Goal: Complete application form

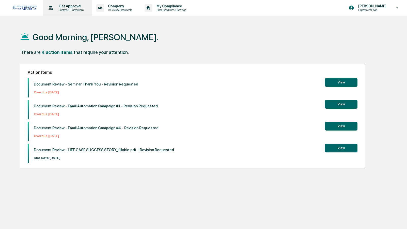
click at [71, 7] on p "Get Approval" at bounding box center [71, 6] width 32 height 4
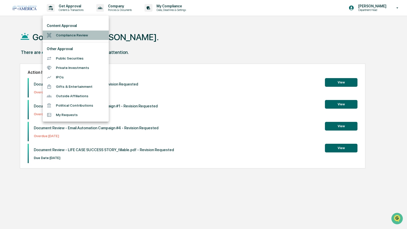
click at [63, 35] on li "Compliance Review" at bounding box center [76, 34] width 66 height 9
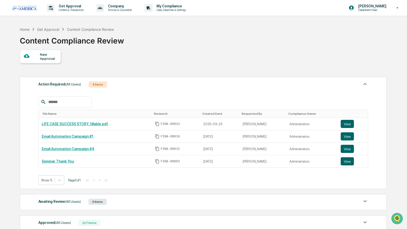
click at [49, 56] on div "New Approval" at bounding box center [48, 56] width 17 height 8
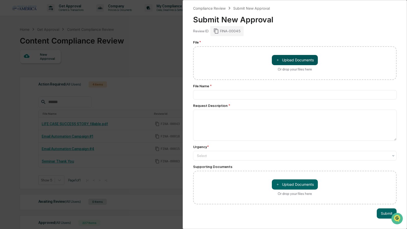
click at [298, 61] on button "＋ Upload Documents" at bounding box center [295, 60] width 46 height 10
type input "**********"
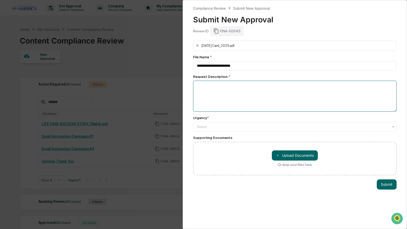
click at [242, 85] on textarea at bounding box center [295, 96] width 204 height 31
type textarea "**********"
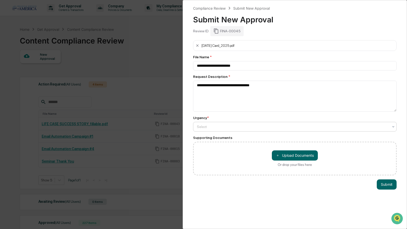
click at [225, 128] on div at bounding box center [293, 126] width 192 height 5
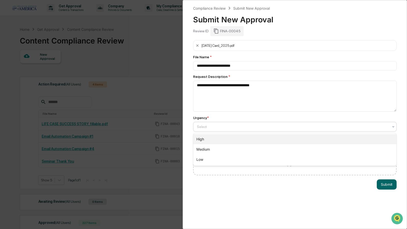
drag, startPoint x: 206, startPoint y: 147, endPoint x: 206, endPoint y: 136, distance: 11.2
click at [206, 136] on div "High Medium Low" at bounding box center [294, 149] width 203 height 33
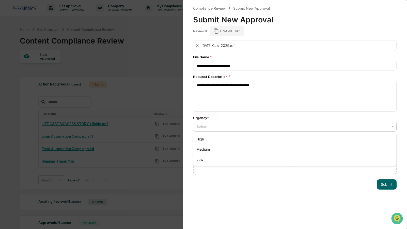
click at [206, 136] on div "High" at bounding box center [294, 139] width 203 height 10
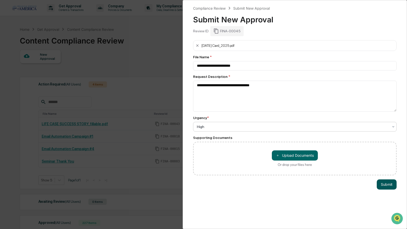
click at [384, 185] on button "Submit" at bounding box center [387, 184] width 20 height 10
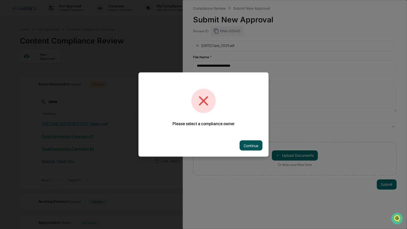
click at [247, 147] on button "Continue" at bounding box center [251, 145] width 23 height 10
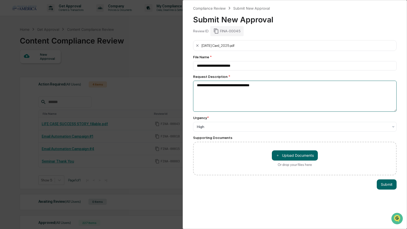
click at [224, 92] on textarea "**********" at bounding box center [295, 96] width 204 height 31
click at [392, 184] on button "Submit" at bounding box center [387, 184] width 20 height 10
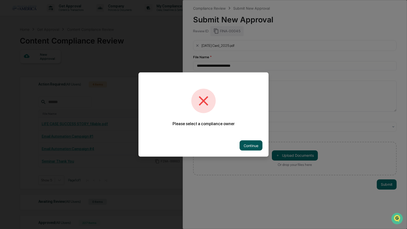
click at [254, 140] on button "Continue" at bounding box center [251, 145] width 23 height 10
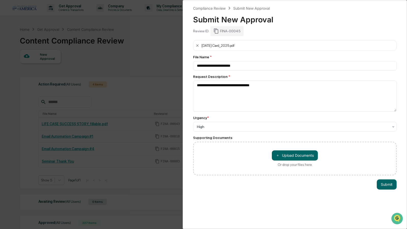
click at [238, 148] on div "＋ Upload Documents Or drop your files here" at bounding box center [295, 159] width 204 height 34
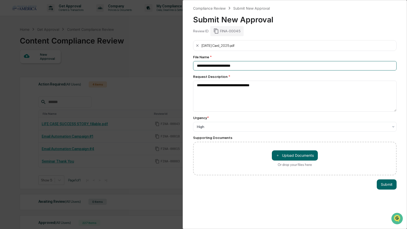
click at [226, 63] on input "**********" at bounding box center [295, 65] width 204 height 9
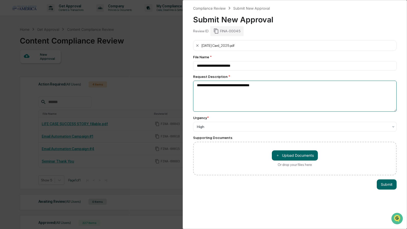
click at [224, 85] on textarea "**********" at bounding box center [295, 96] width 204 height 31
click at [148, 84] on div "**********" at bounding box center [203, 114] width 407 height 229
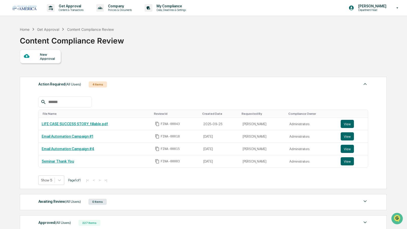
click at [47, 57] on div "New Approval" at bounding box center [48, 56] width 17 height 8
click at [44, 56] on div "New Approval" at bounding box center [48, 56] width 17 height 8
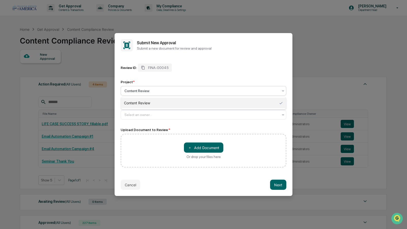
click at [168, 91] on div at bounding box center [202, 90] width 154 height 5
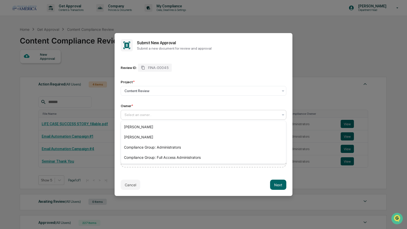
click at [159, 114] on div at bounding box center [202, 114] width 154 height 5
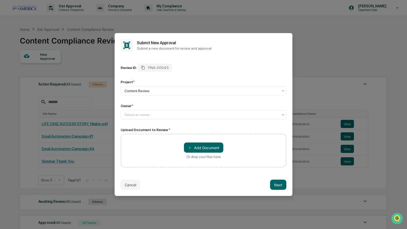
click at [173, 96] on div "Review ID: FINA-00045 Project * Content Review Owner * Select an owner..." at bounding box center [204, 92] width 166 height 56
click at [159, 107] on div "Owner *" at bounding box center [204, 106] width 166 height 4
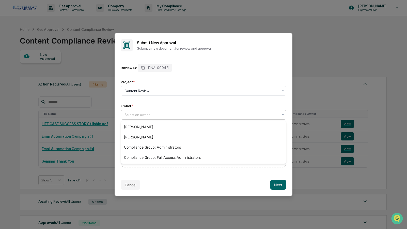
click at [159, 112] on div "Select an owner..." at bounding box center [201, 114] width 159 height 7
click at [149, 149] on div "Compliance Group: Administrators" at bounding box center [203, 147] width 165 height 10
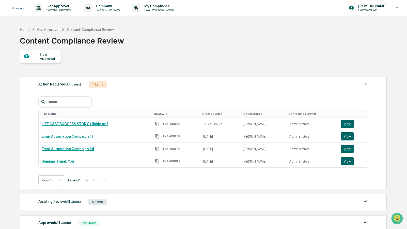
click at [52, 58] on div "New Approval" at bounding box center [48, 56] width 17 height 8
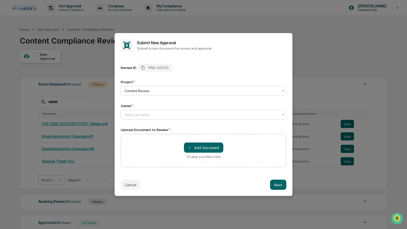
click at [190, 117] on div "Select an owner..." at bounding box center [201, 114] width 159 height 7
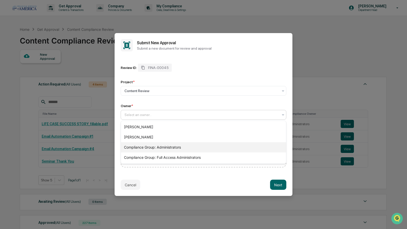
click at [163, 146] on div "Compliance Group: Administrators" at bounding box center [203, 147] width 165 height 10
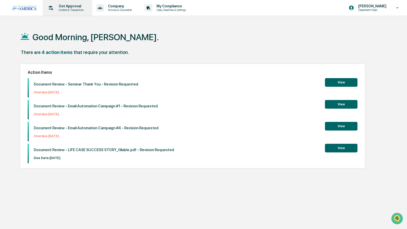
click at [69, 8] on p "Get Approval" at bounding box center [71, 6] width 32 height 4
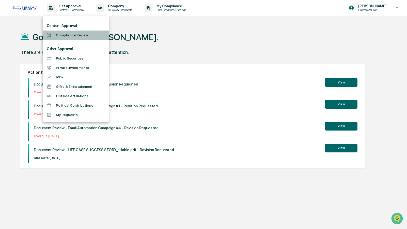
click at [61, 33] on li "Compliance Review" at bounding box center [76, 34] width 66 height 9
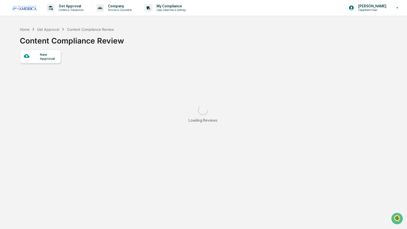
click at [49, 57] on div "New Approval" at bounding box center [48, 56] width 17 height 8
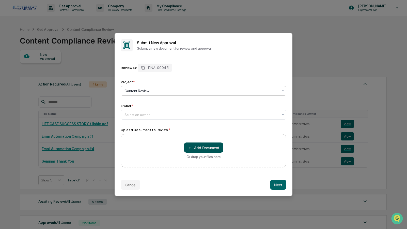
click at [202, 150] on button "＋ Add Document" at bounding box center [203, 147] width 39 height 10
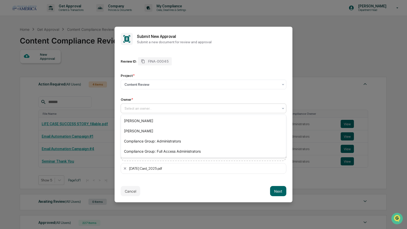
click at [191, 110] on div at bounding box center [202, 108] width 154 height 5
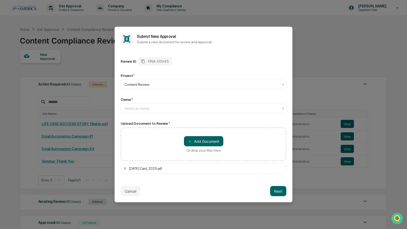
click at [188, 98] on div "Owner *" at bounding box center [204, 99] width 166 height 4
click at [197, 140] on button "＋ Add Document" at bounding box center [203, 141] width 39 height 10
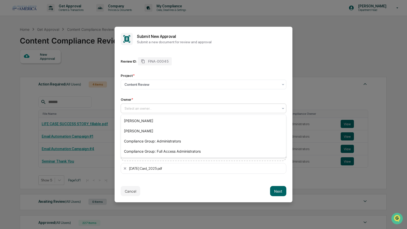
click at [155, 111] on div at bounding box center [202, 108] width 154 height 5
click at [143, 138] on div "Compliance Group: Administrators" at bounding box center [203, 141] width 165 height 10
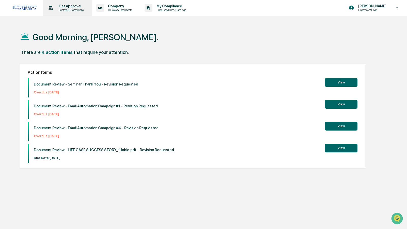
click at [58, 8] on p "Get Approval" at bounding box center [71, 6] width 32 height 4
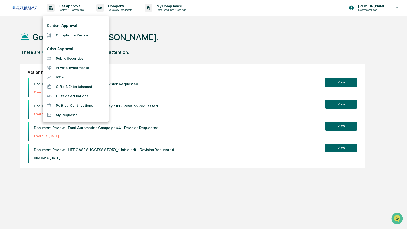
click at [64, 36] on li "Compliance Review" at bounding box center [76, 34] width 66 height 9
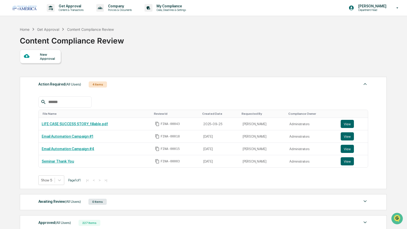
click at [33, 58] on div at bounding box center [32, 56] width 16 height 6
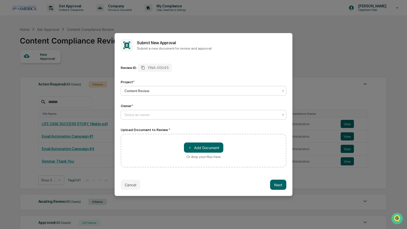
click at [169, 116] on div at bounding box center [202, 114] width 154 height 5
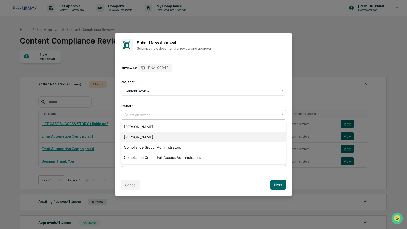
click at [150, 135] on div "[PERSON_NAME]" at bounding box center [203, 137] width 165 height 10
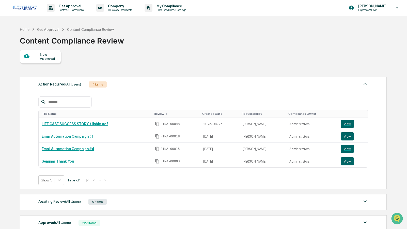
click at [42, 54] on div "New Approval" at bounding box center [48, 56] width 17 height 8
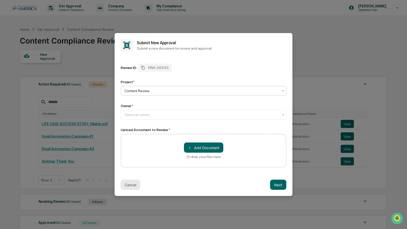
click at [130, 182] on button "Cancel" at bounding box center [131, 184] width 20 height 10
